Goal: Answer question/provide support

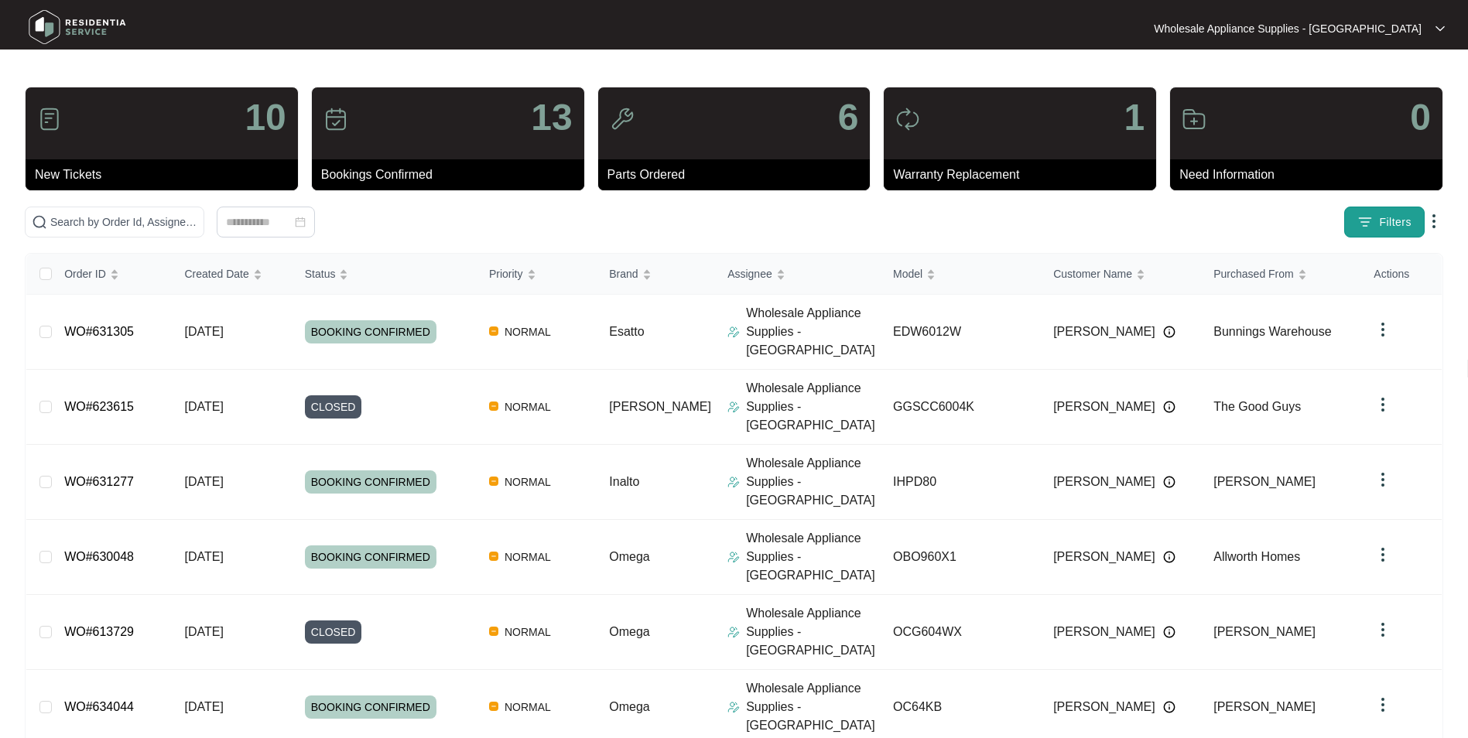
click at [1363, 229] on img "button" at bounding box center [1364, 221] width 15 height 15
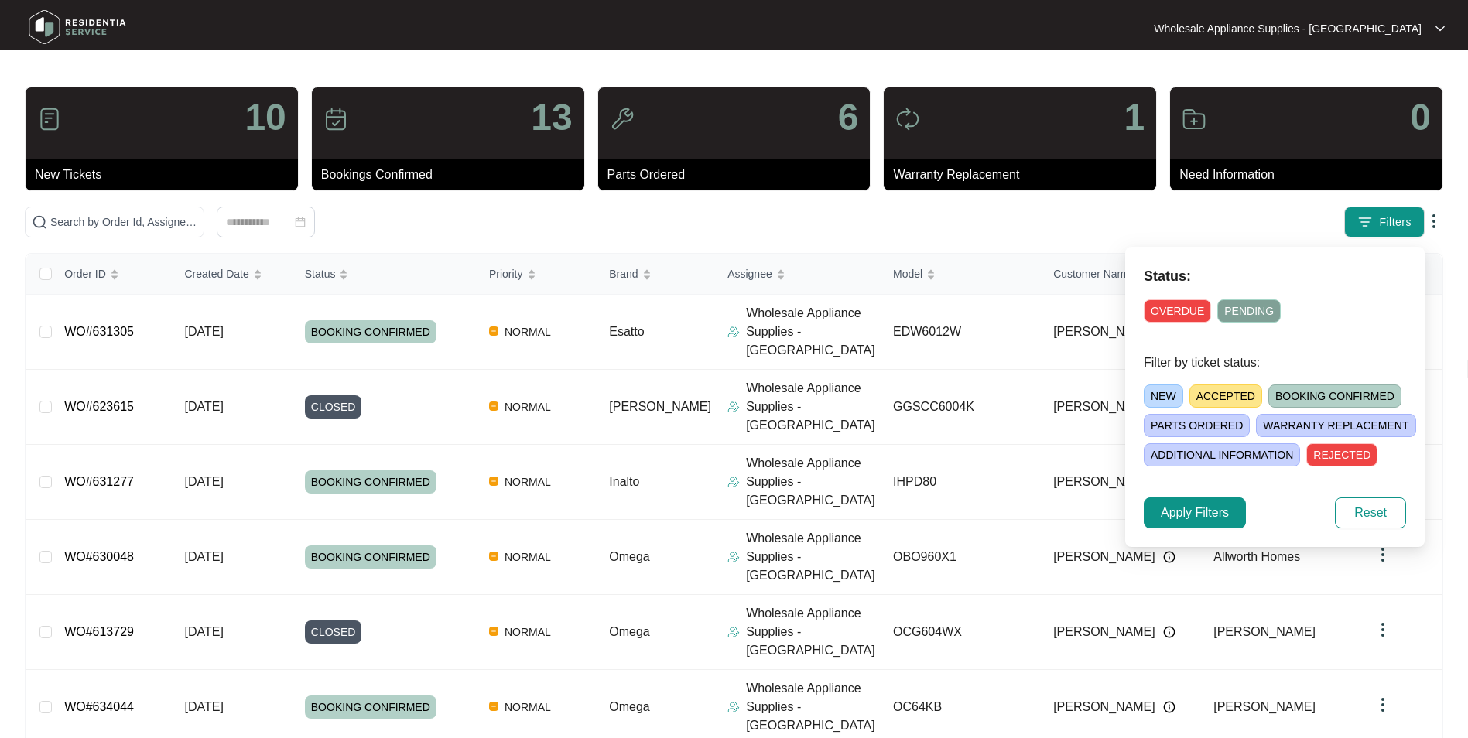
click at [1159, 394] on span "NEW" at bounding box center [1163, 396] width 39 height 23
click at [1210, 516] on span "Apply Filters" at bounding box center [1195, 513] width 68 height 19
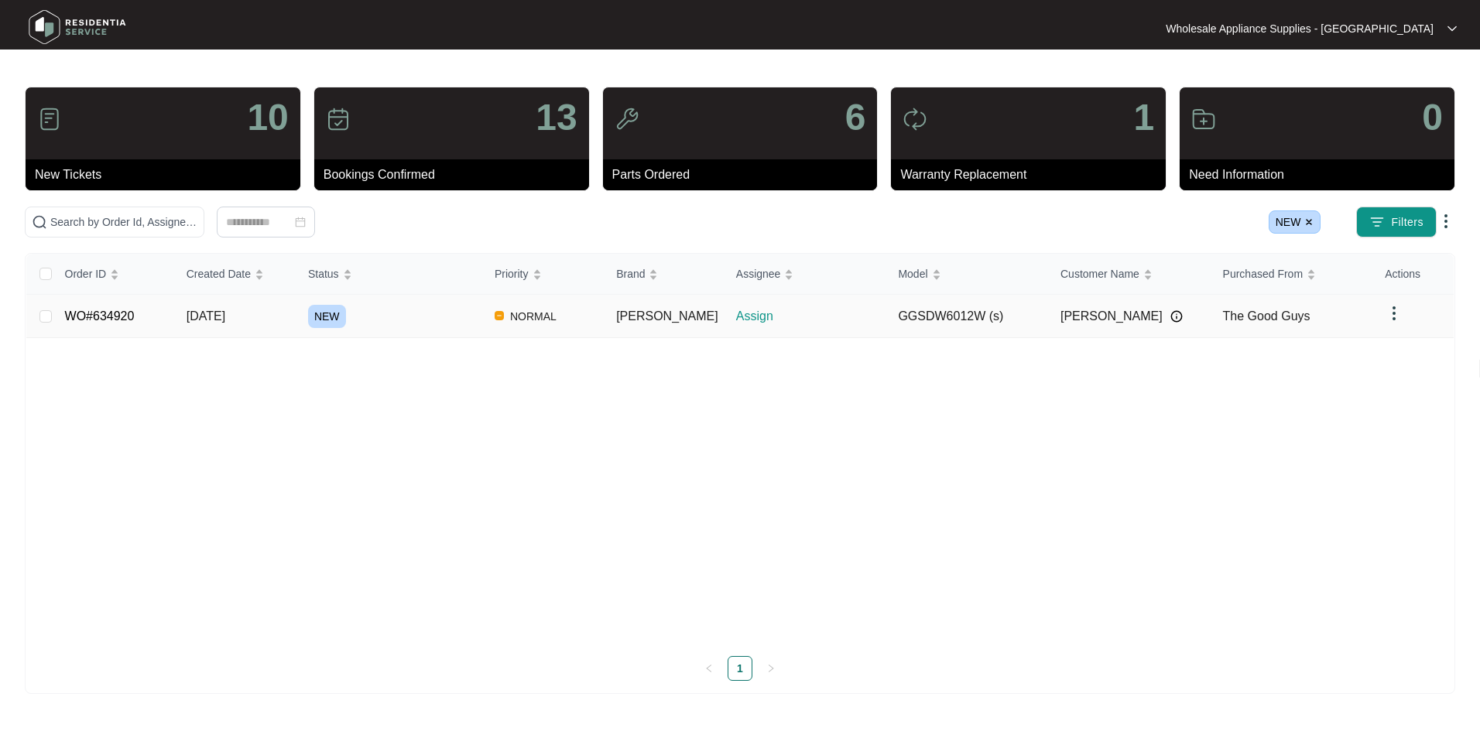
click at [210, 317] on span "[DATE]" at bounding box center [205, 316] width 39 height 13
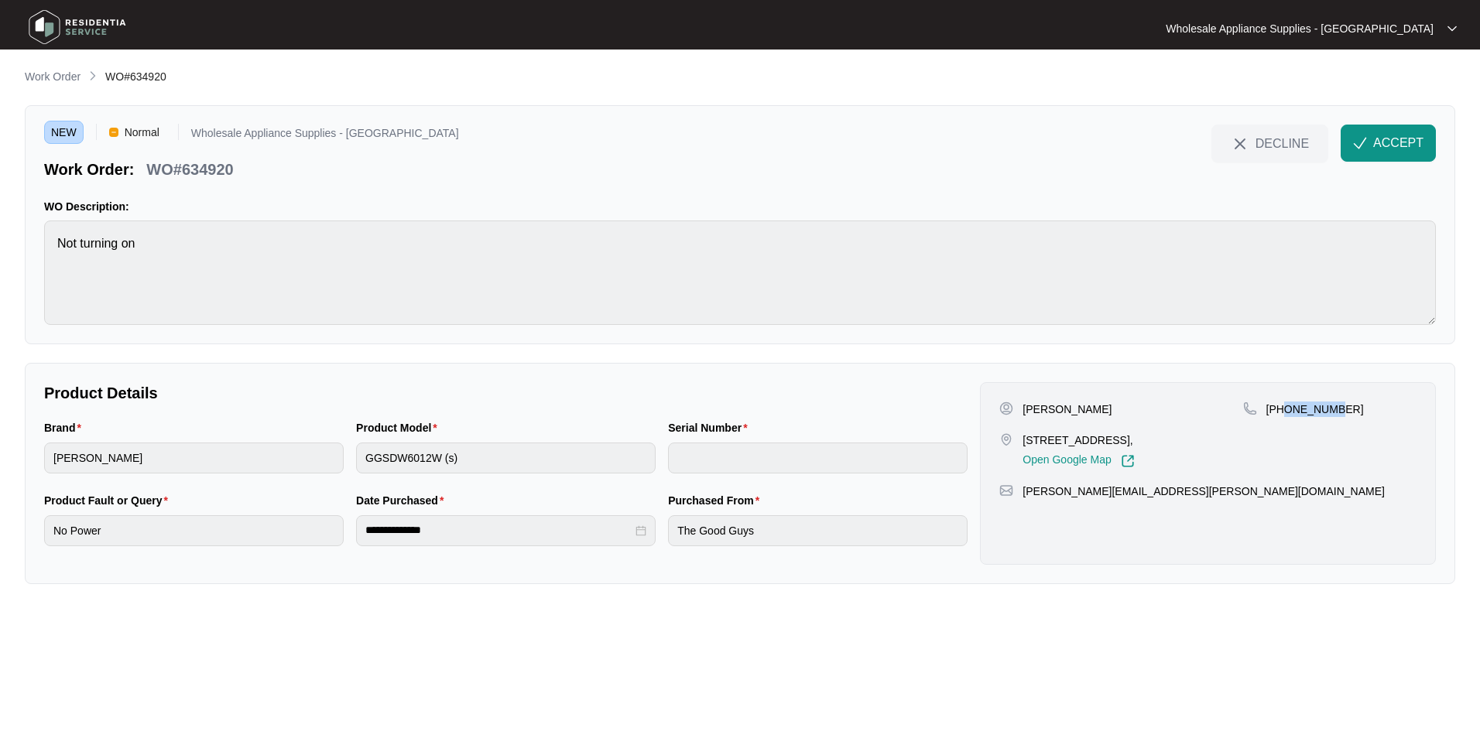
drag, startPoint x: 1334, startPoint y: 412, endPoint x: 1288, endPoint y: 412, distance: 46.4
click at [1288, 412] on p "[PHONE_NUMBER]" at bounding box center [1315, 409] width 98 height 15
click at [1285, 417] on div "[PHONE_NUMBER]" at bounding box center [1329, 435] width 173 height 67
copy p "427689425"
click at [1073, 412] on p "[PERSON_NAME]" at bounding box center [1066, 409] width 89 height 15
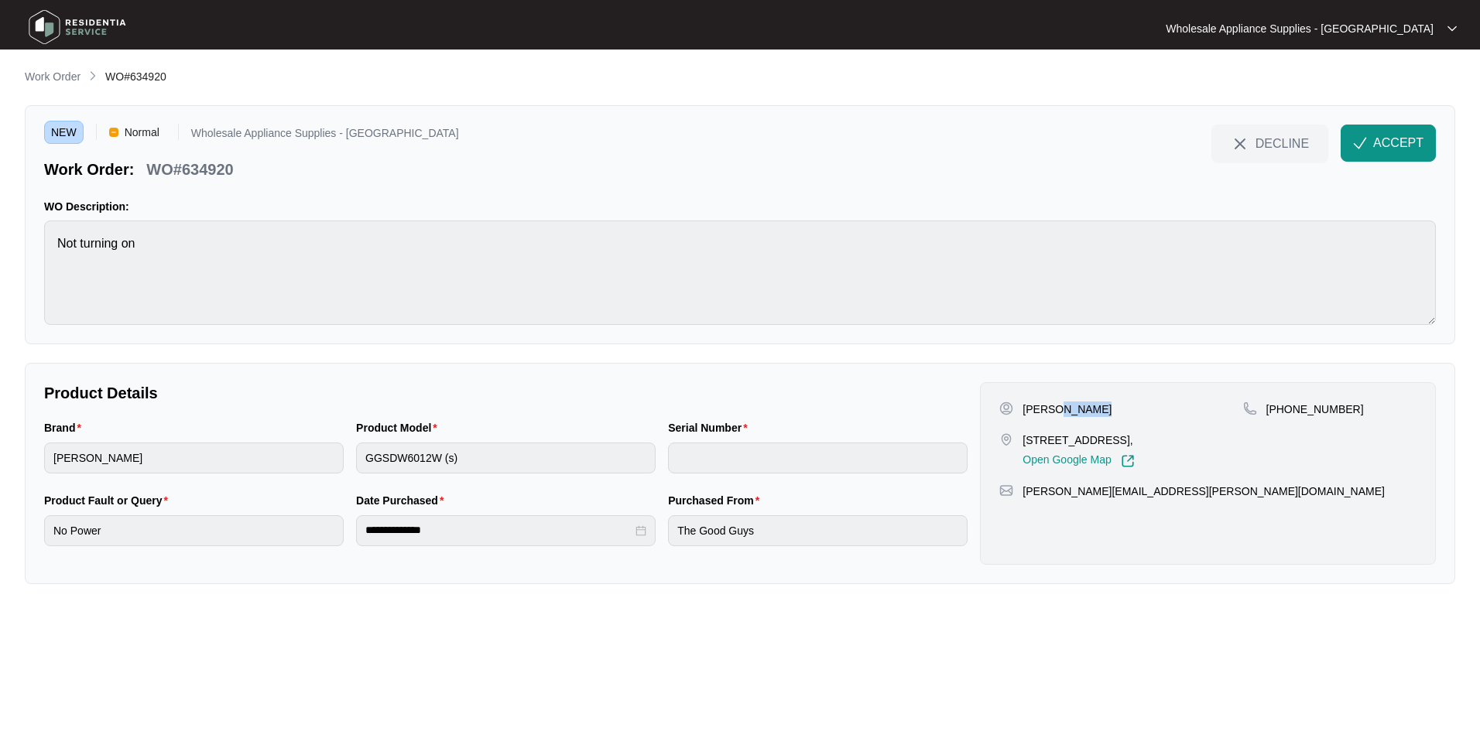
click at [1073, 412] on p "[PERSON_NAME]" at bounding box center [1066, 409] width 89 height 15
copy p "Sharvin"
drag, startPoint x: 1101, startPoint y: 439, endPoint x: 1024, endPoint y: 445, distance: 77.6
click at [1024, 445] on p "[STREET_ADDRESS]," at bounding box center [1077, 440] width 111 height 15
copy p "5 rothbury street"
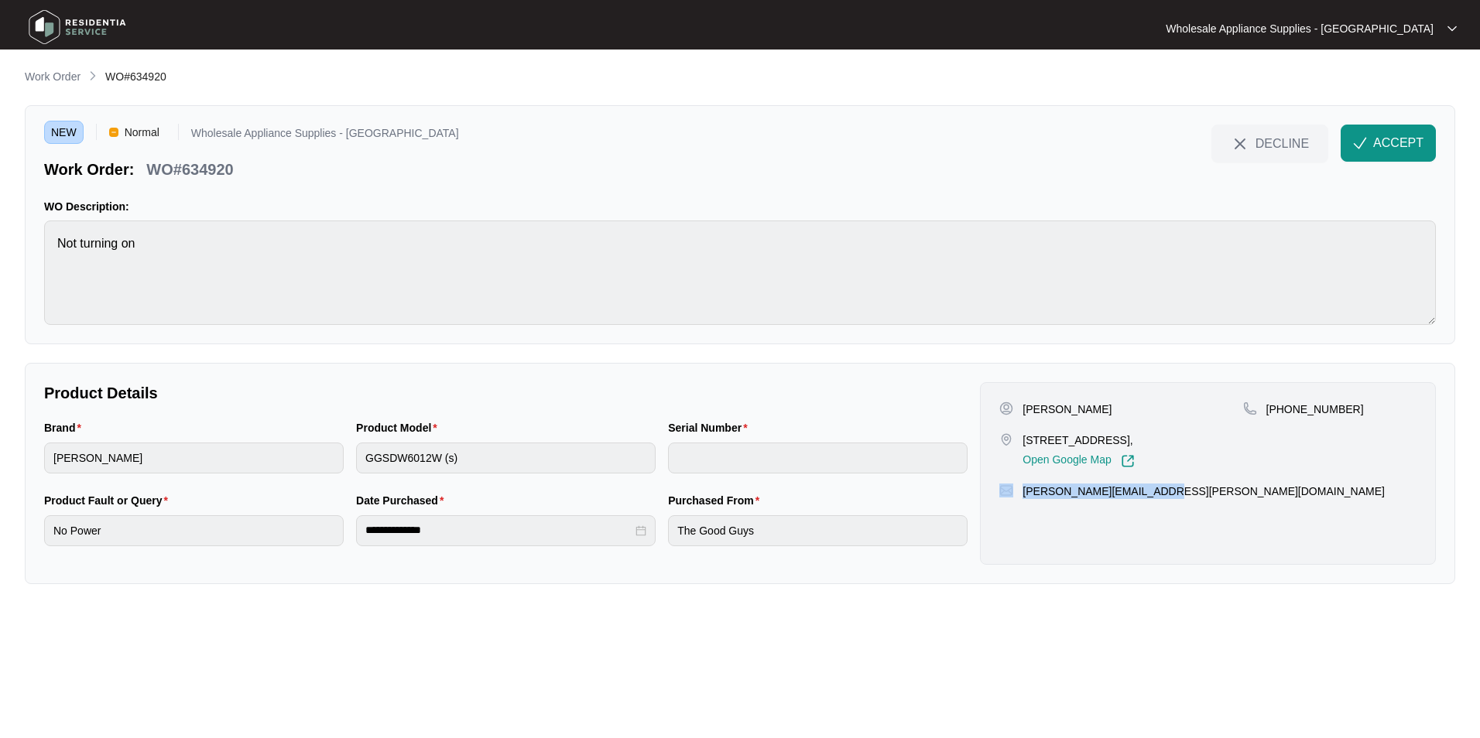
drag, startPoint x: 1162, startPoint y: 492, endPoint x: 1014, endPoint y: 495, distance: 147.8
click at [1014, 495] on div "[PERSON_NAME][EMAIL_ADDRESS][PERSON_NAME][DOMAIN_NAME]" at bounding box center [1207, 491] width 417 height 15
copy div "[PERSON_NAME][EMAIL_ADDRESS][PERSON_NAME][DOMAIN_NAME]"
click at [216, 166] on p "WO#634920" at bounding box center [189, 170] width 87 height 22
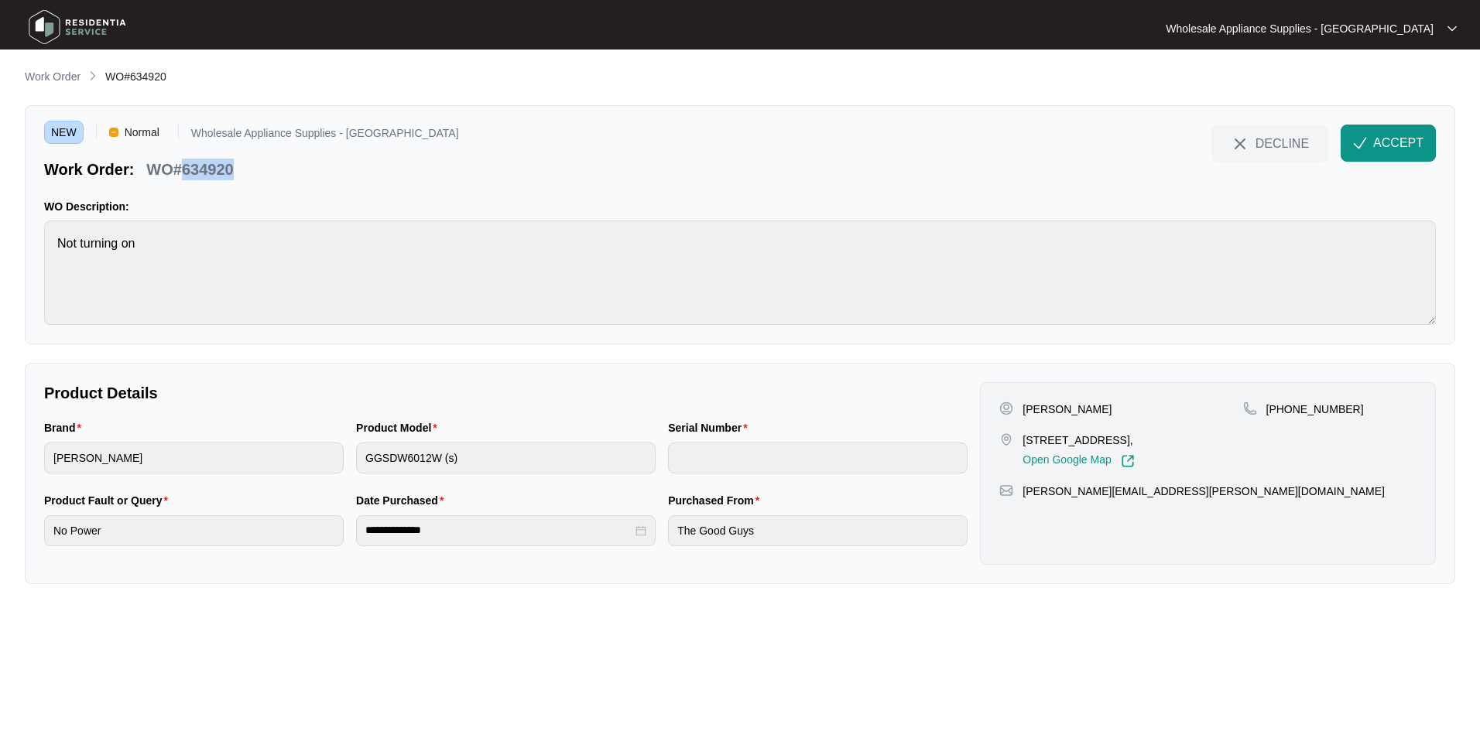
copy p "634920"
click at [342, 461] on div "Brand sôlt Product Model GGSDW6012W (s) Serial Number" at bounding box center [506, 455] width 936 height 73
click at [276, 540] on div "**********" at bounding box center [506, 528] width 936 height 73
drag, startPoint x: 452, startPoint y: 540, endPoint x: 351, endPoint y: 532, distance: 101.7
click at [351, 532] on div "**********" at bounding box center [506, 528] width 312 height 73
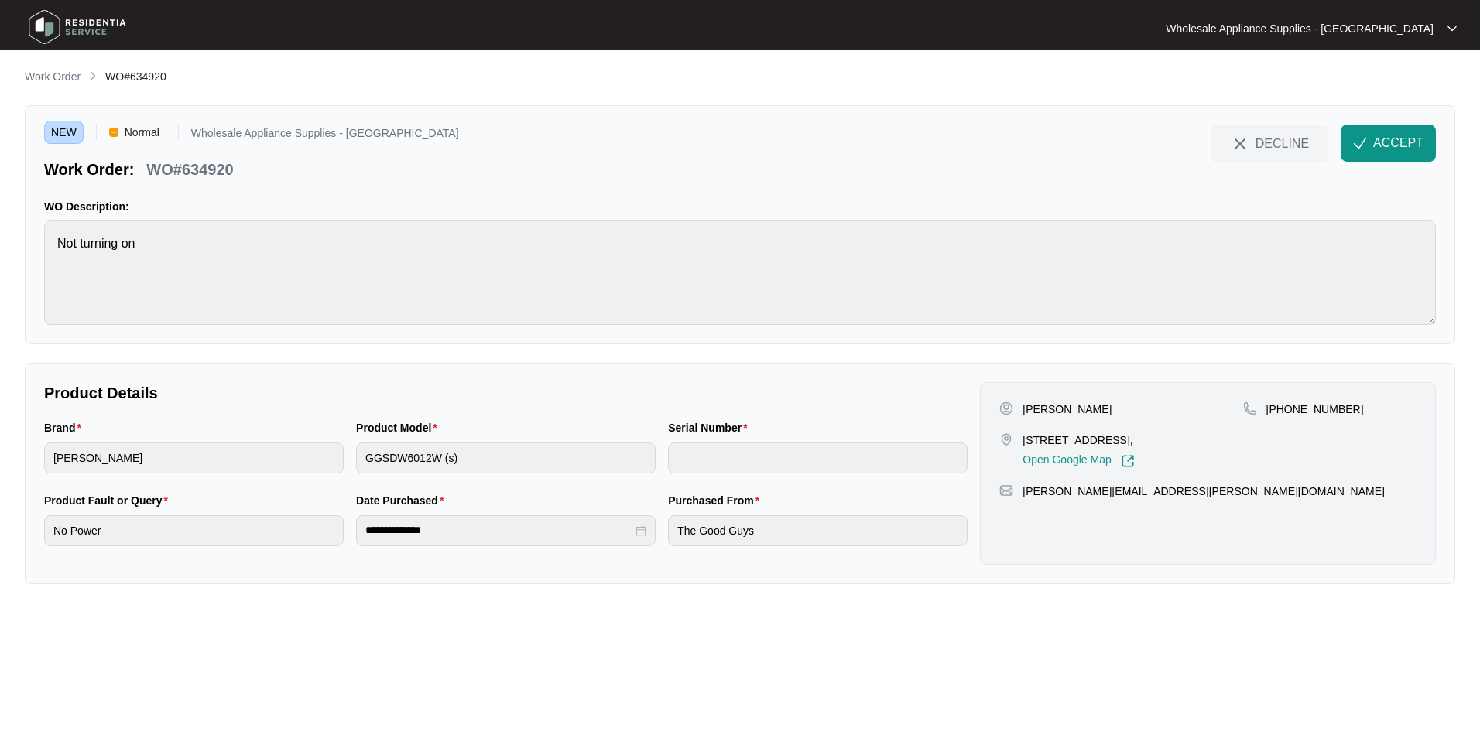
drag, startPoint x: 1370, startPoint y: 139, endPoint x: 1351, endPoint y: 148, distance: 20.4
click at [1370, 139] on button "ACCEPT" at bounding box center [1387, 143] width 95 height 37
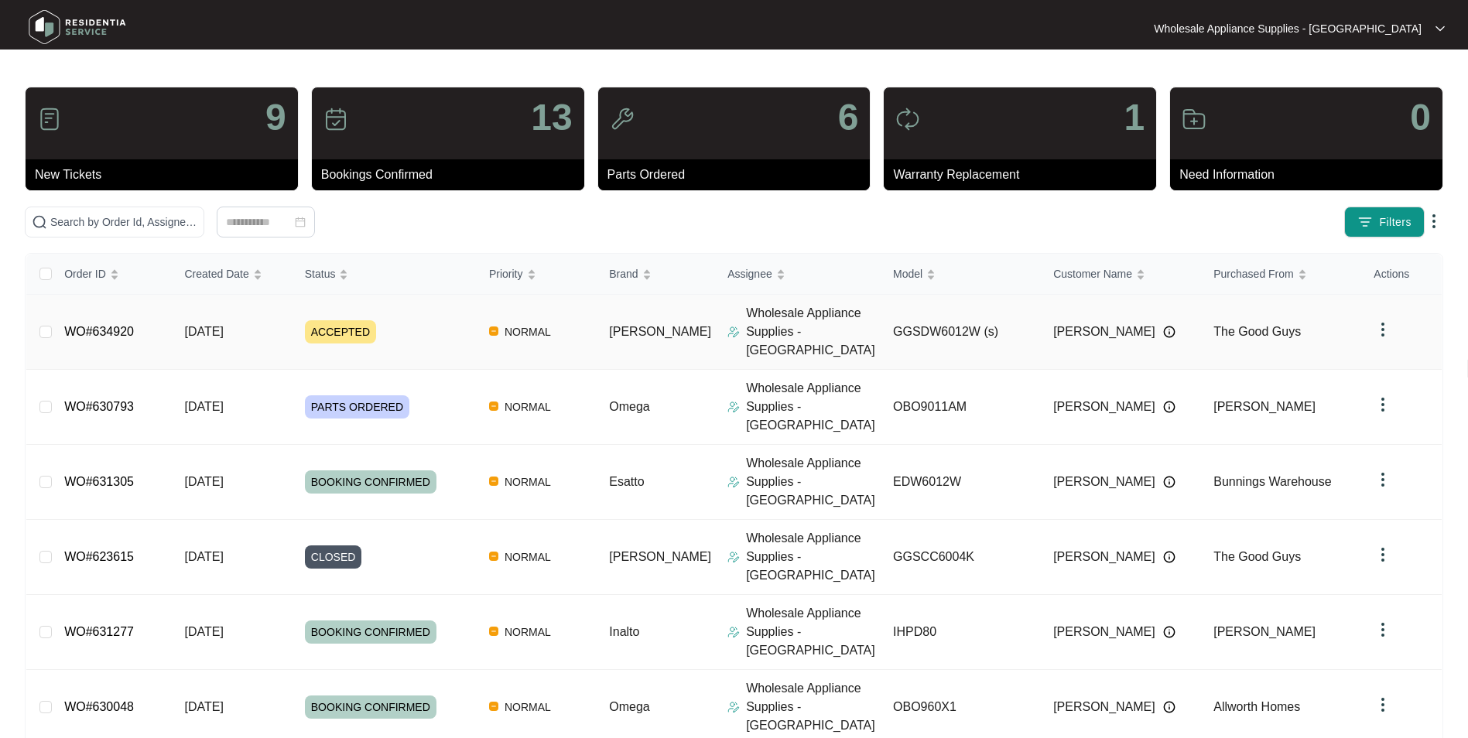
click at [202, 325] on span "[DATE]" at bounding box center [203, 331] width 39 height 13
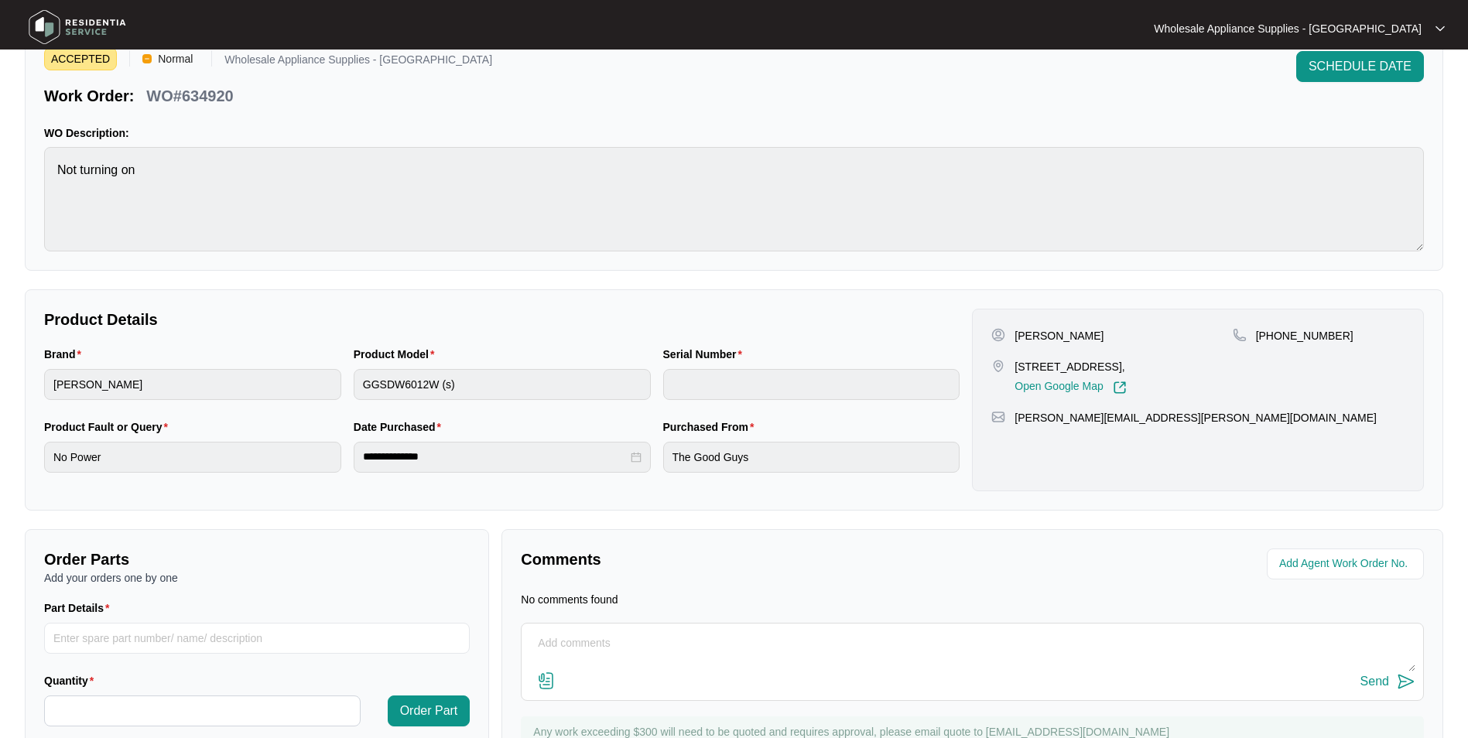
scroll to position [143, 0]
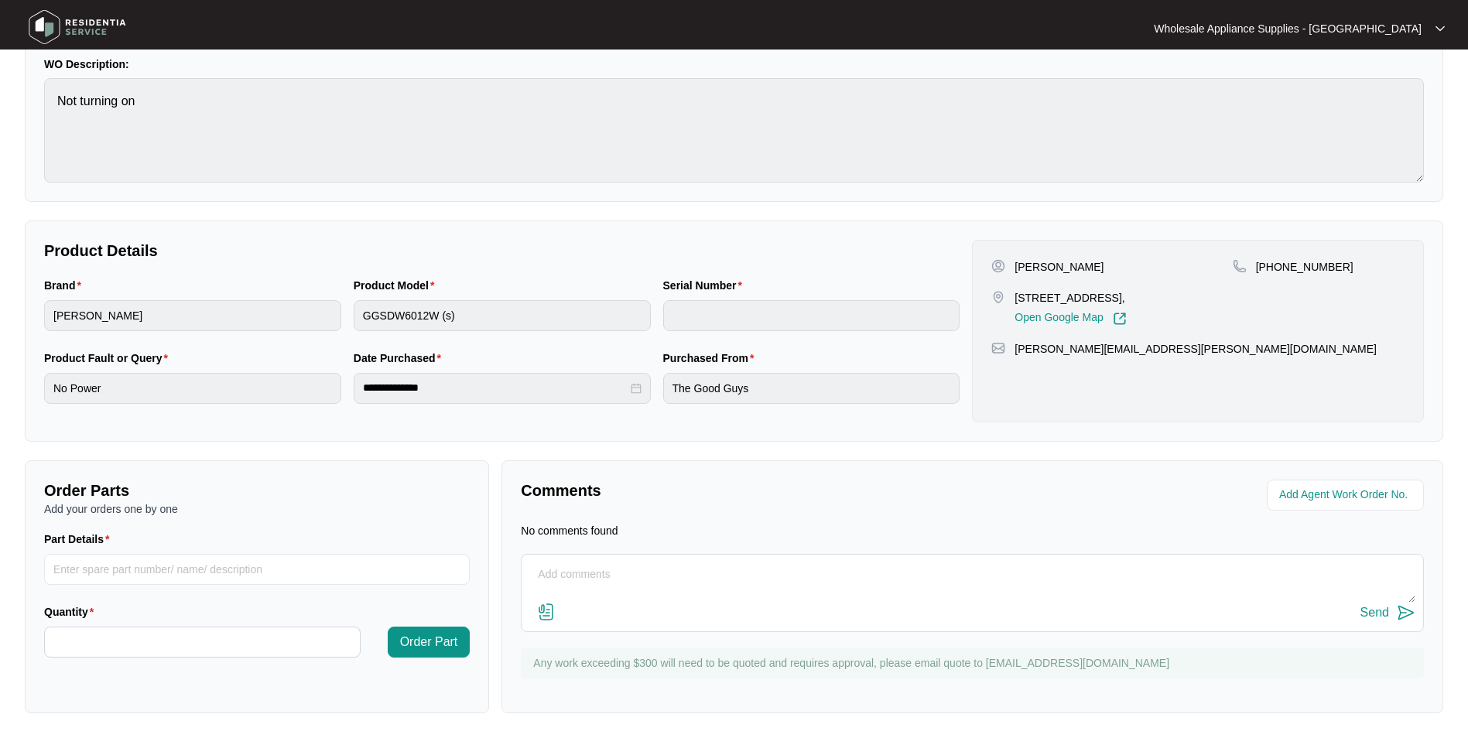
click at [597, 576] on textarea at bounding box center [972, 583] width 886 height 40
type textarea "Hi Team, can we please get a pdf exploded view please."
click at [1397, 612] on img at bounding box center [1406, 613] width 19 height 19
